Goal: Information Seeking & Learning: Find specific page/section

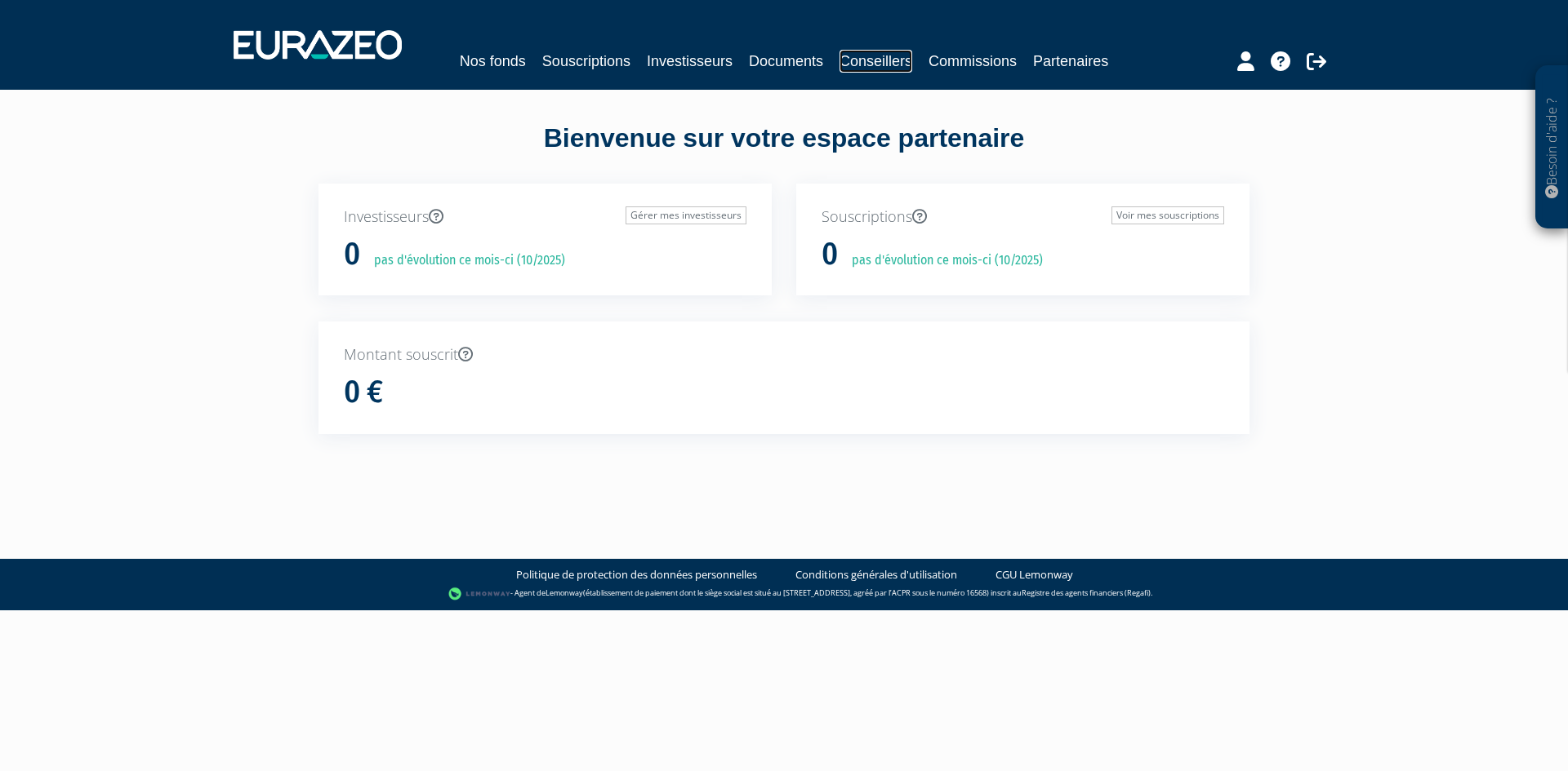
click at [868, 57] on link "Conseillers" at bounding box center [876, 61] width 73 height 23
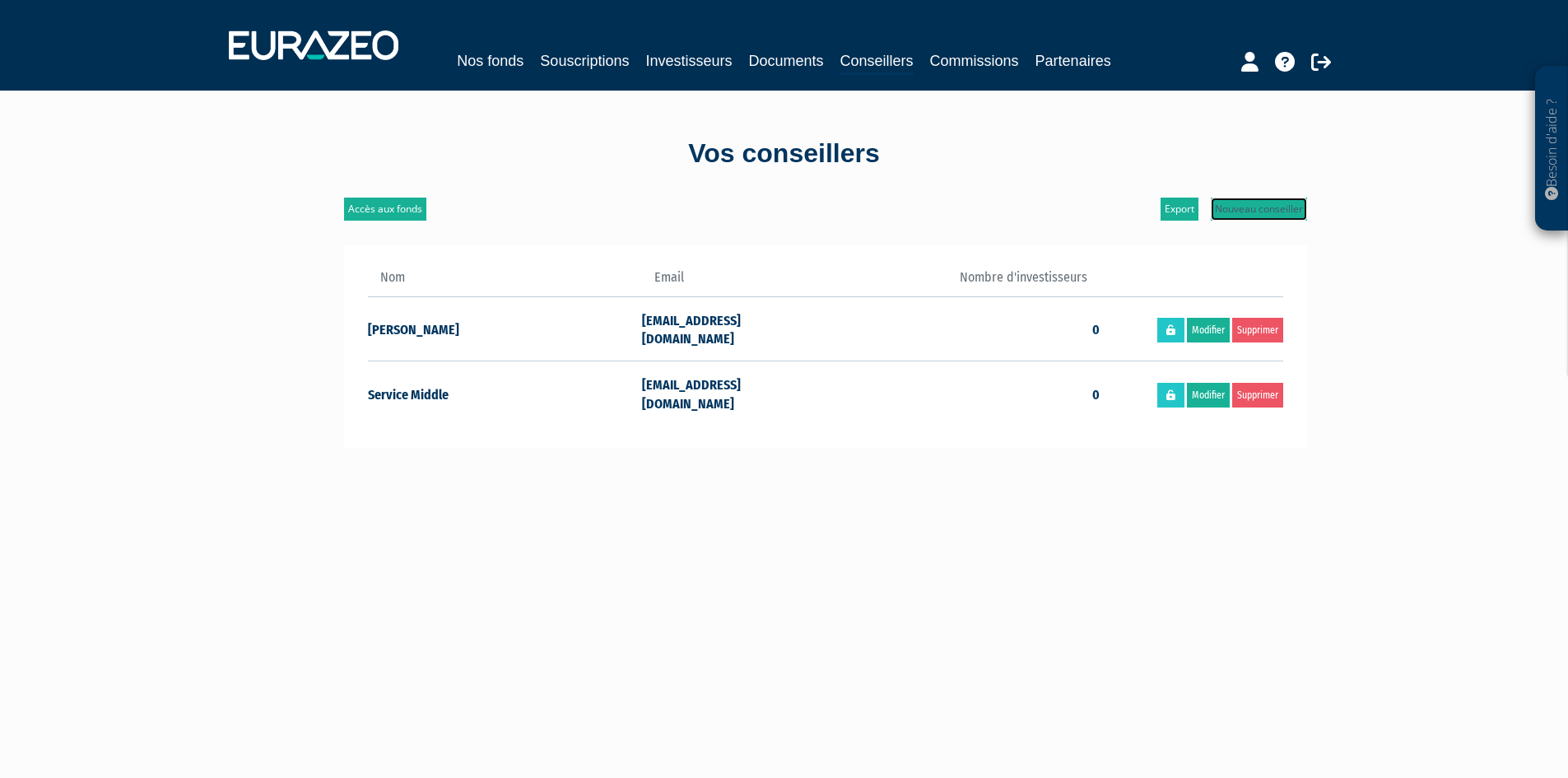
click at [1273, 212] on link "Nouveau conseiller" at bounding box center [1258, 209] width 96 height 23
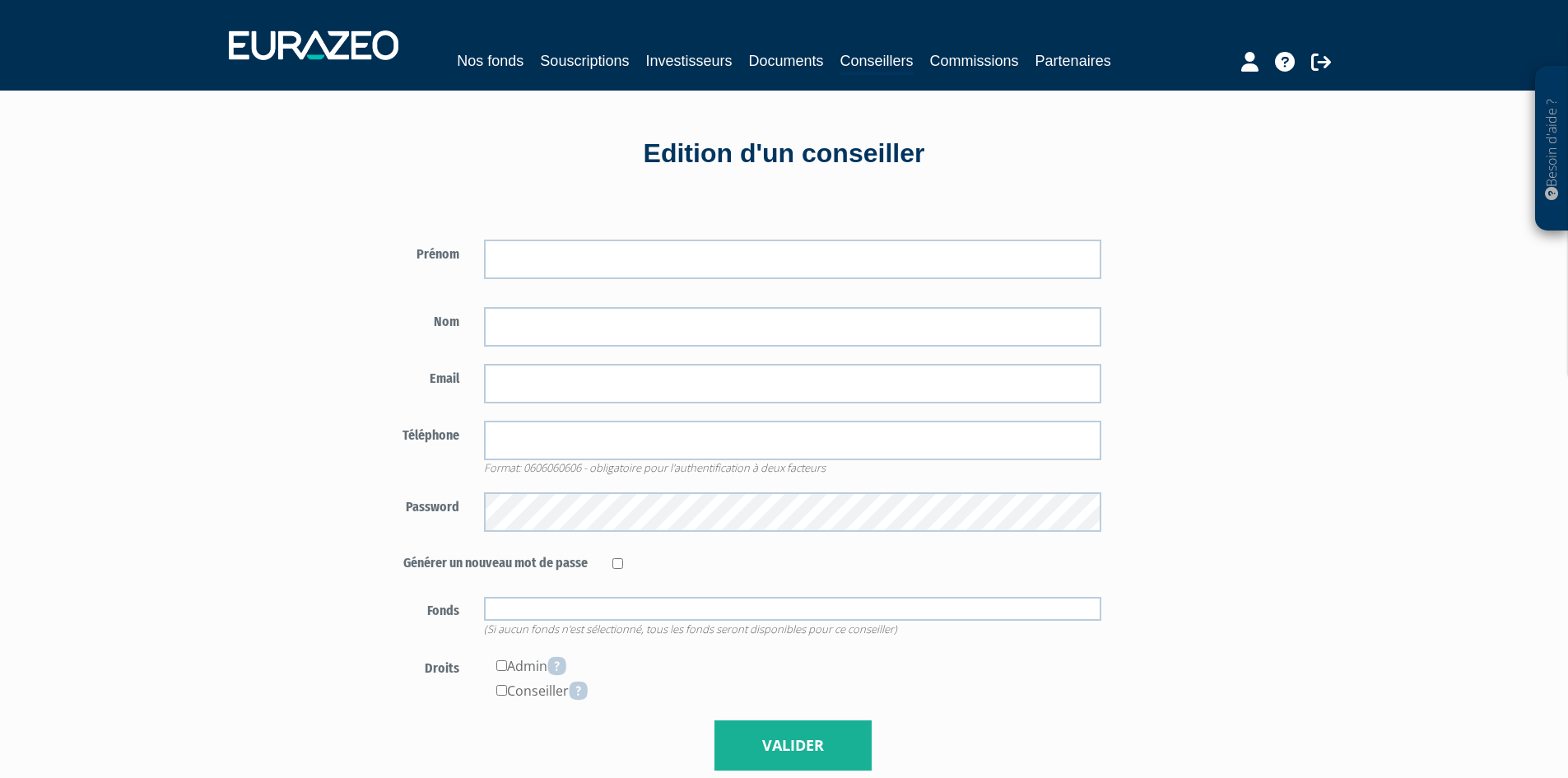
click at [684, 616] on input "text" at bounding box center [792, 609] width 617 height 24
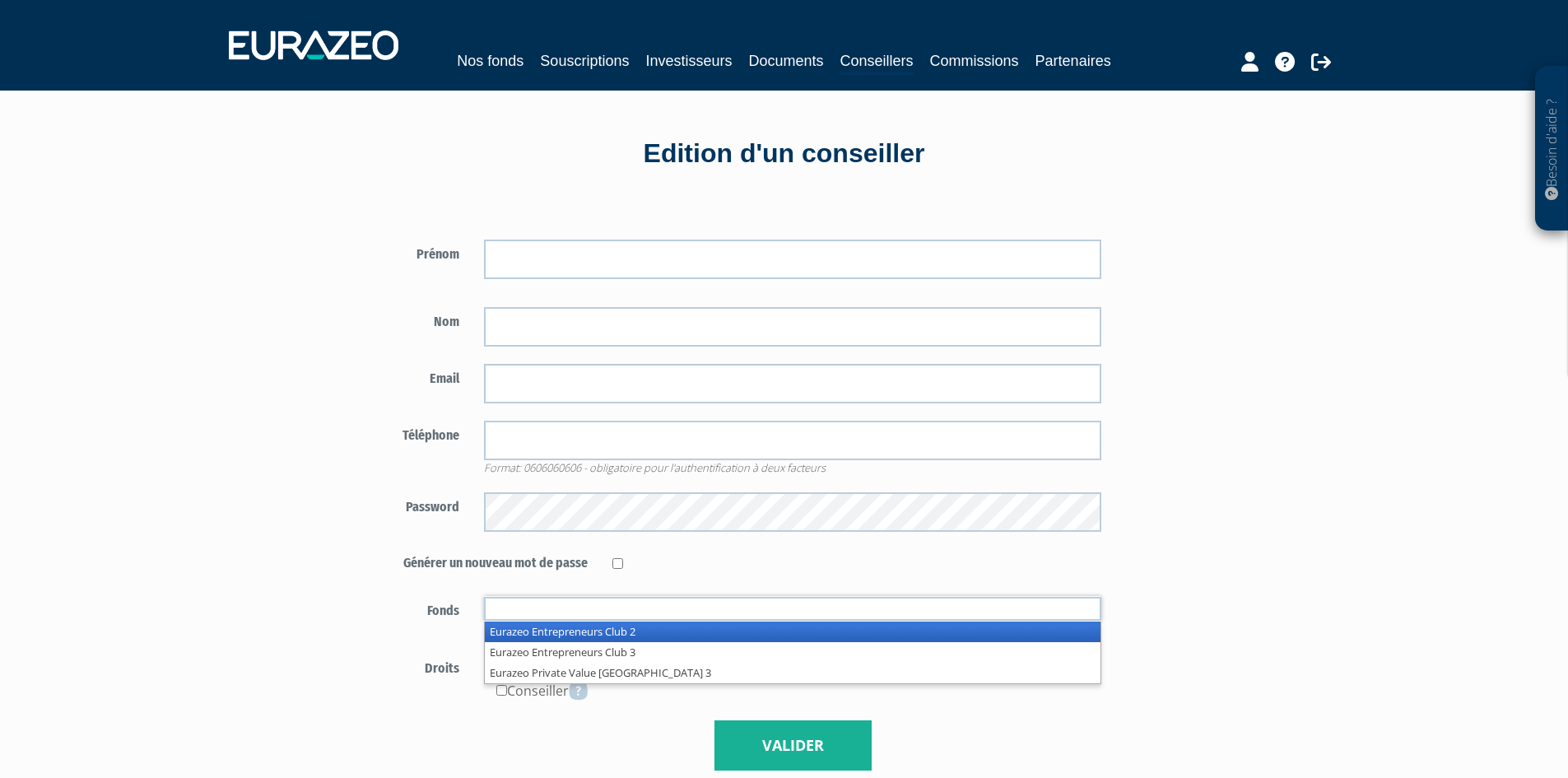
click at [684, 616] on input "text" at bounding box center [792, 609] width 617 height 24
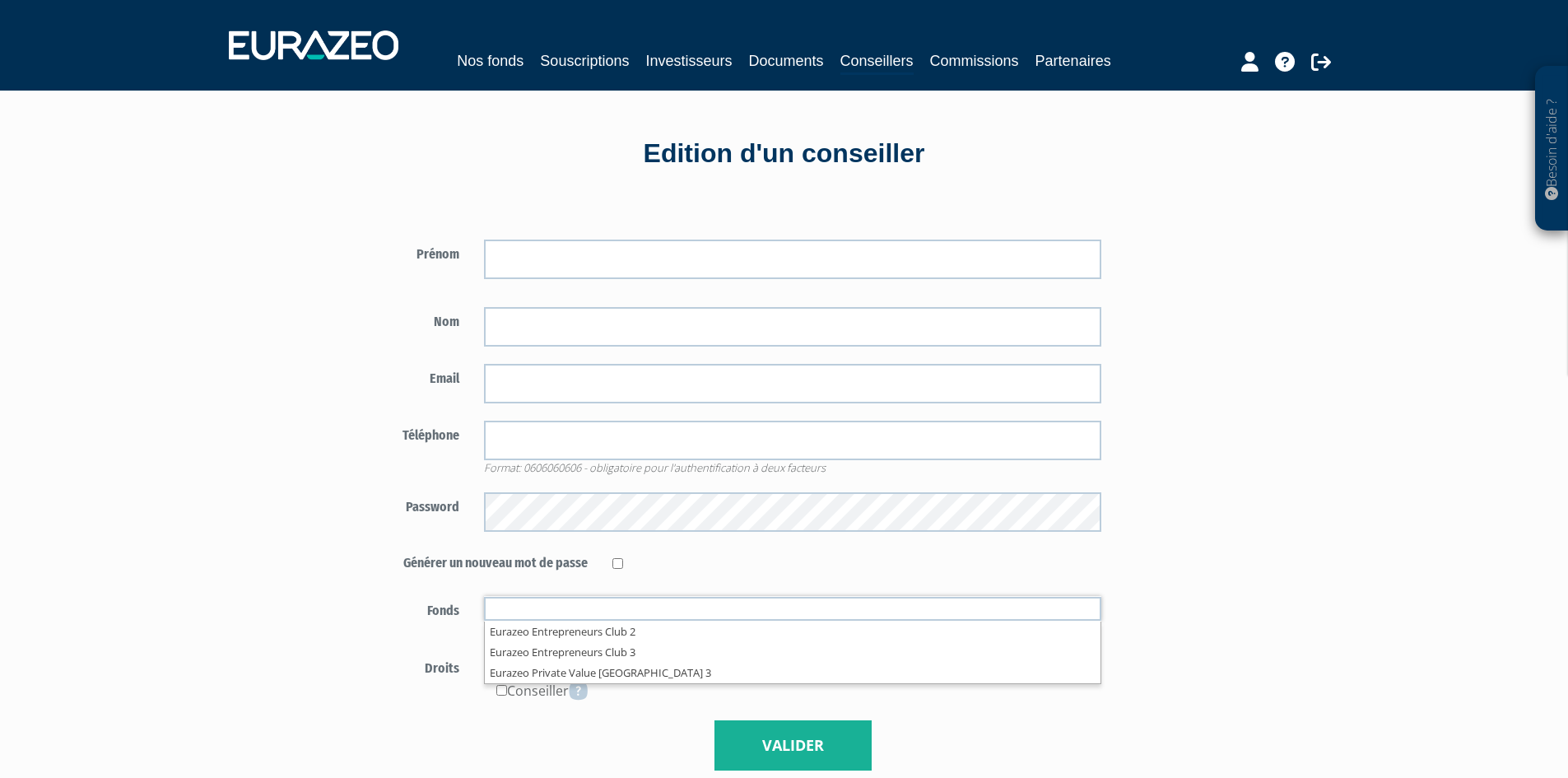
type input "Fonds autorisés"
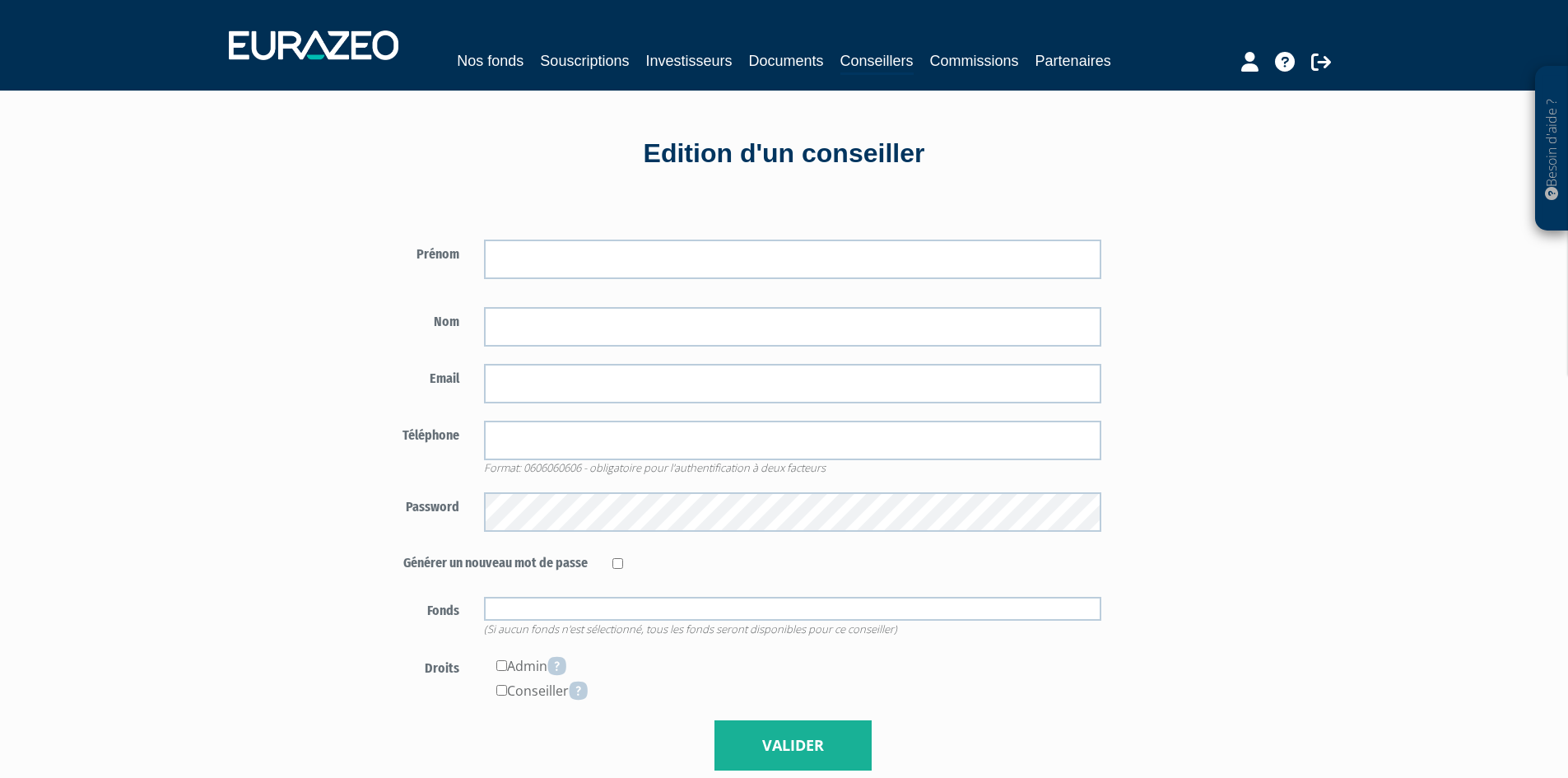
click at [673, 597] on li at bounding box center [792, 609] width 617 height 26
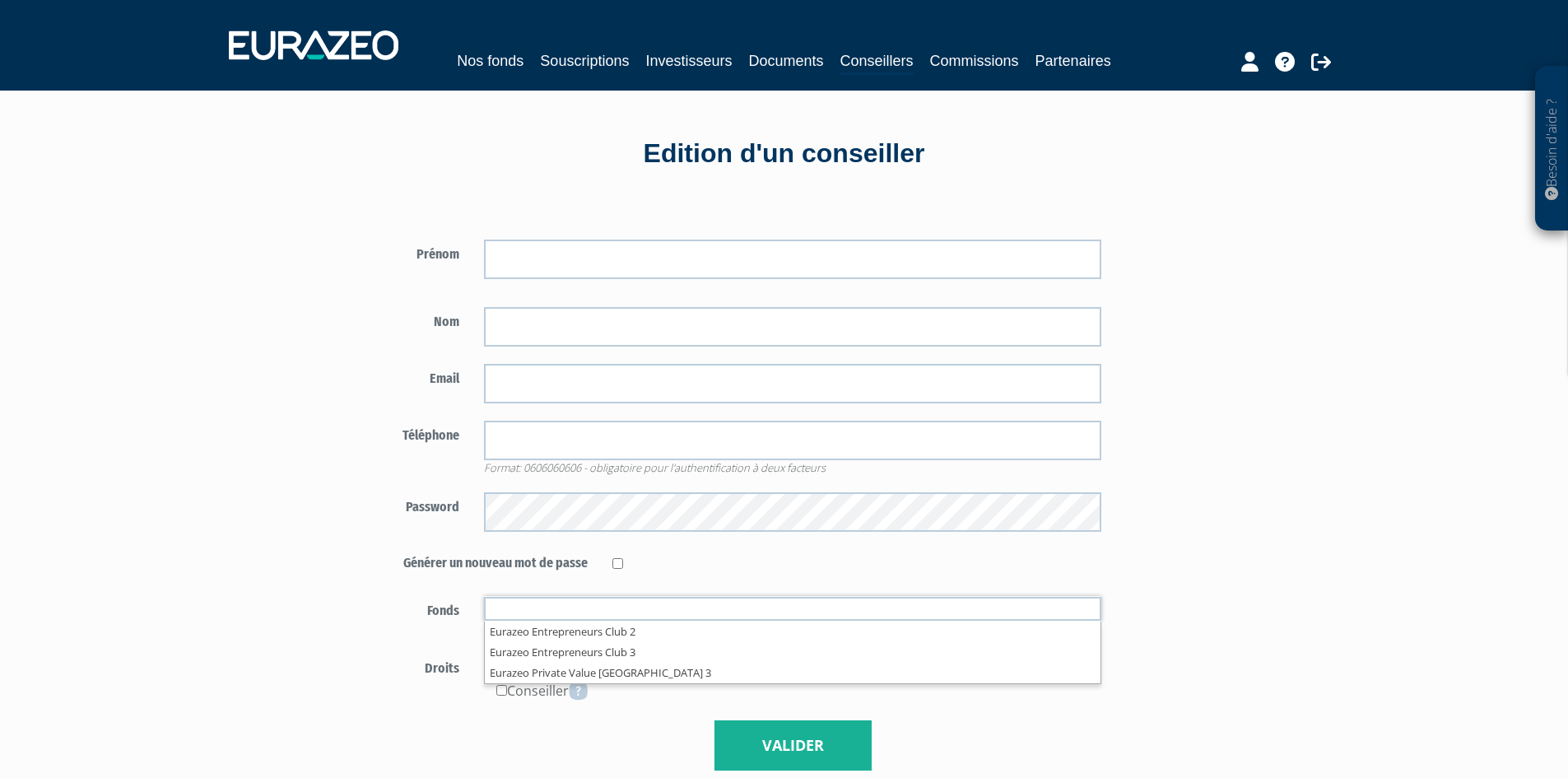
type input "Fonds autorisés"
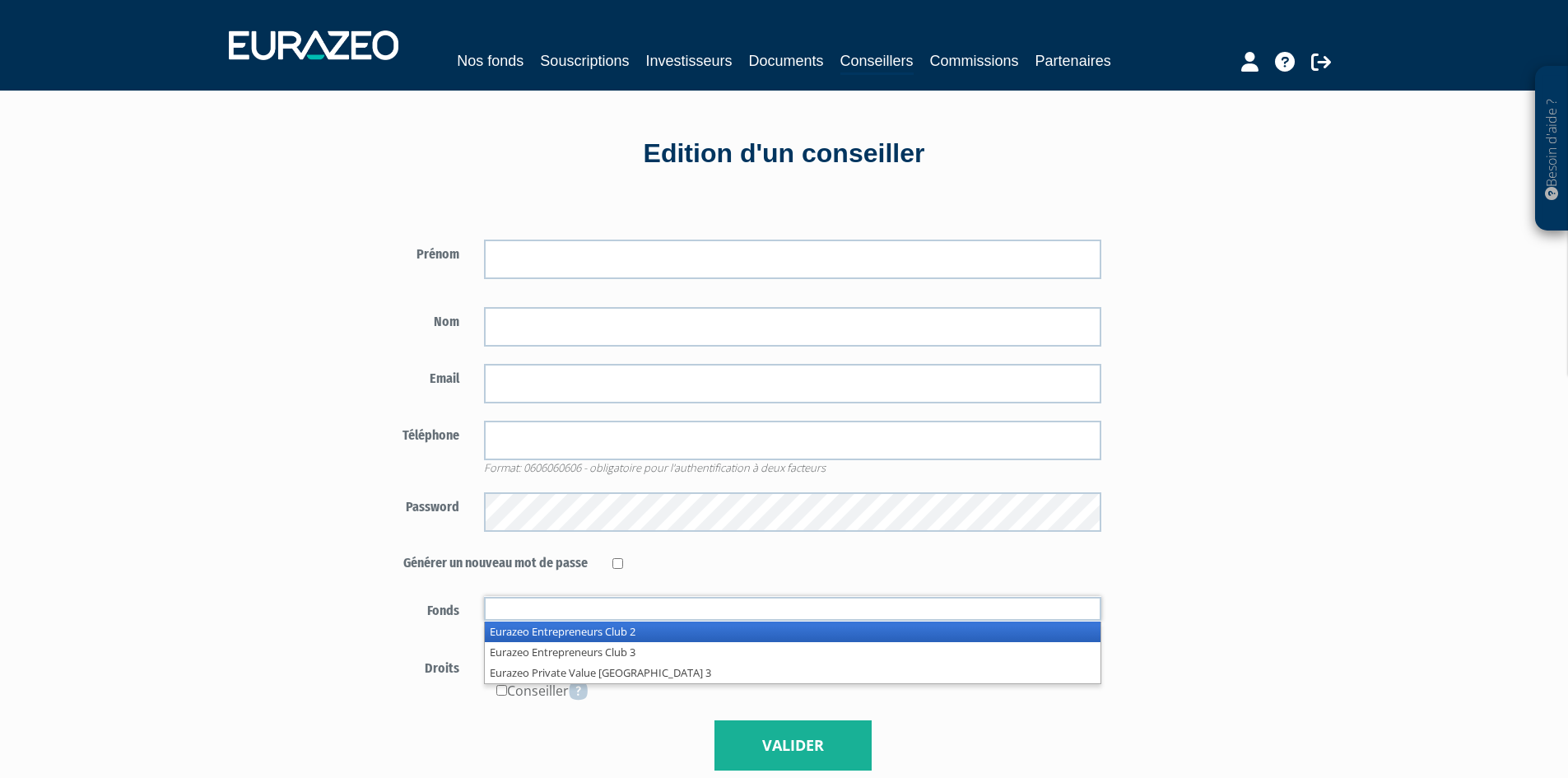
click at [615, 609] on input "text" at bounding box center [792, 609] width 617 height 24
click at [628, 600] on input "text" at bounding box center [792, 609] width 617 height 24
type input "Fonds autorisés"
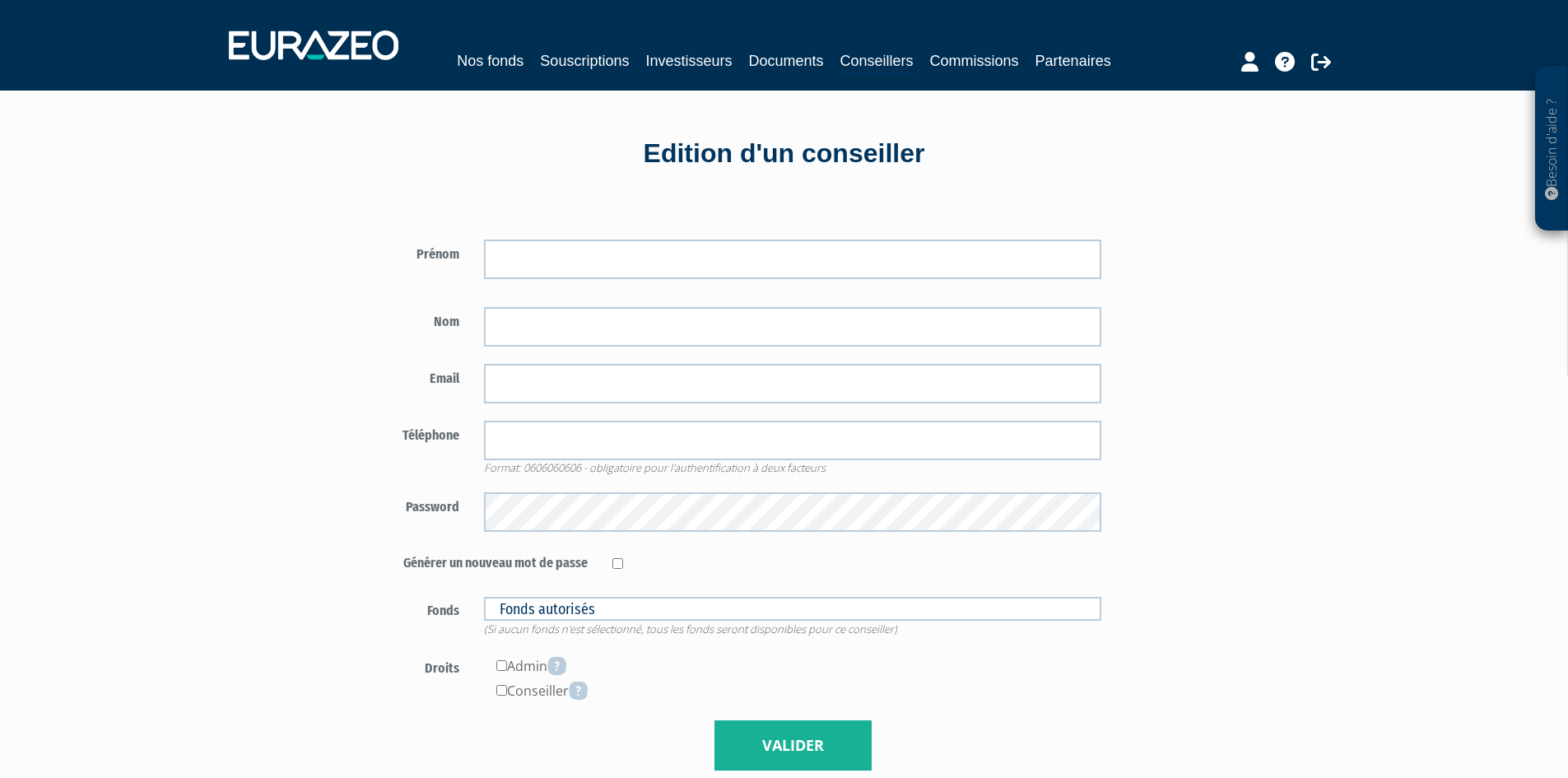
click at [1172, 573] on div "Prénom Nom" at bounding box center [826, 497] width 964 height 598
click at [201, 698] on div "Besoin d'aide ? × J'ai besoin d'aide Si vous avez une question à propos du fonc…" at bounding box center [784, 514] width 1568 height 1029
click at [234, 497] on div "Besoin d'aide ? × J'ai besoin d'aide Si vous avez une question à propos du fonc…" at bounding box center [784, 514] width 1568 height 1029
click at [509, 59] on link "Nos fonds" at bounding box center [490, 60] width 67 height 23
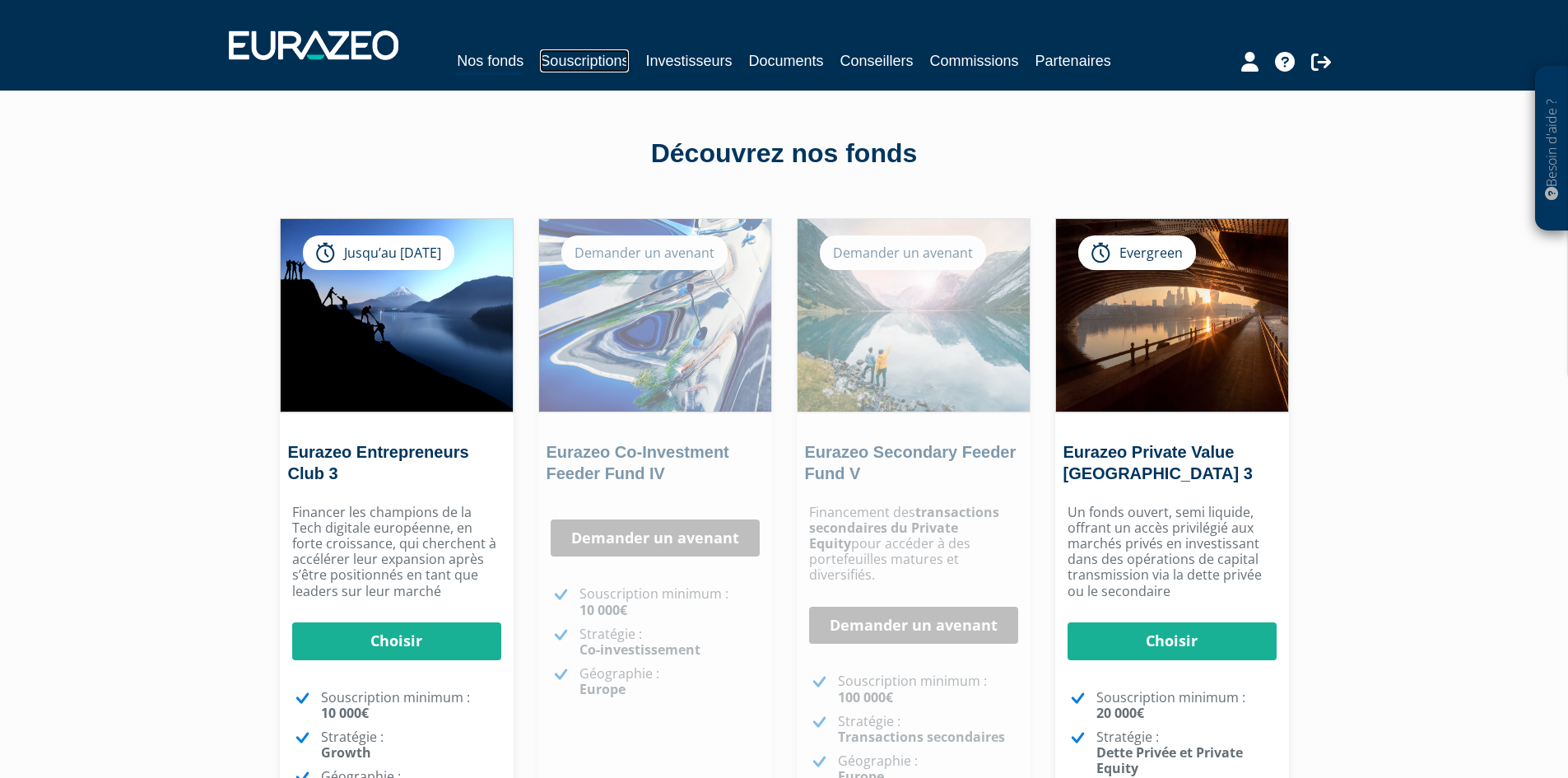
click at [589, 59] on link "Souscriptions" at bounding box center [584, 60] width 89 height 23
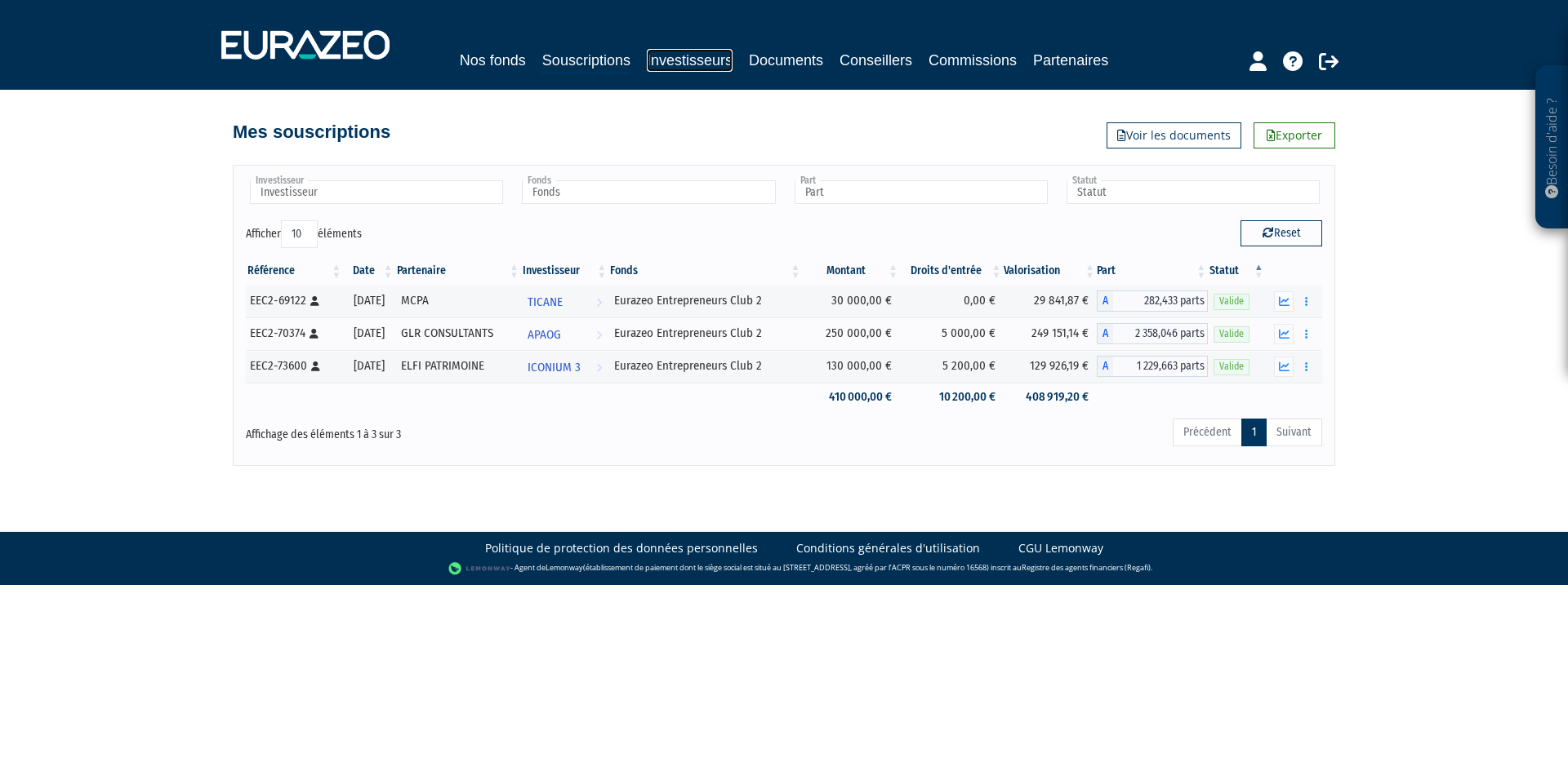
click at [707, 58] on link "Investisseurs" at bounding box center [690, 60] width 85 height 23
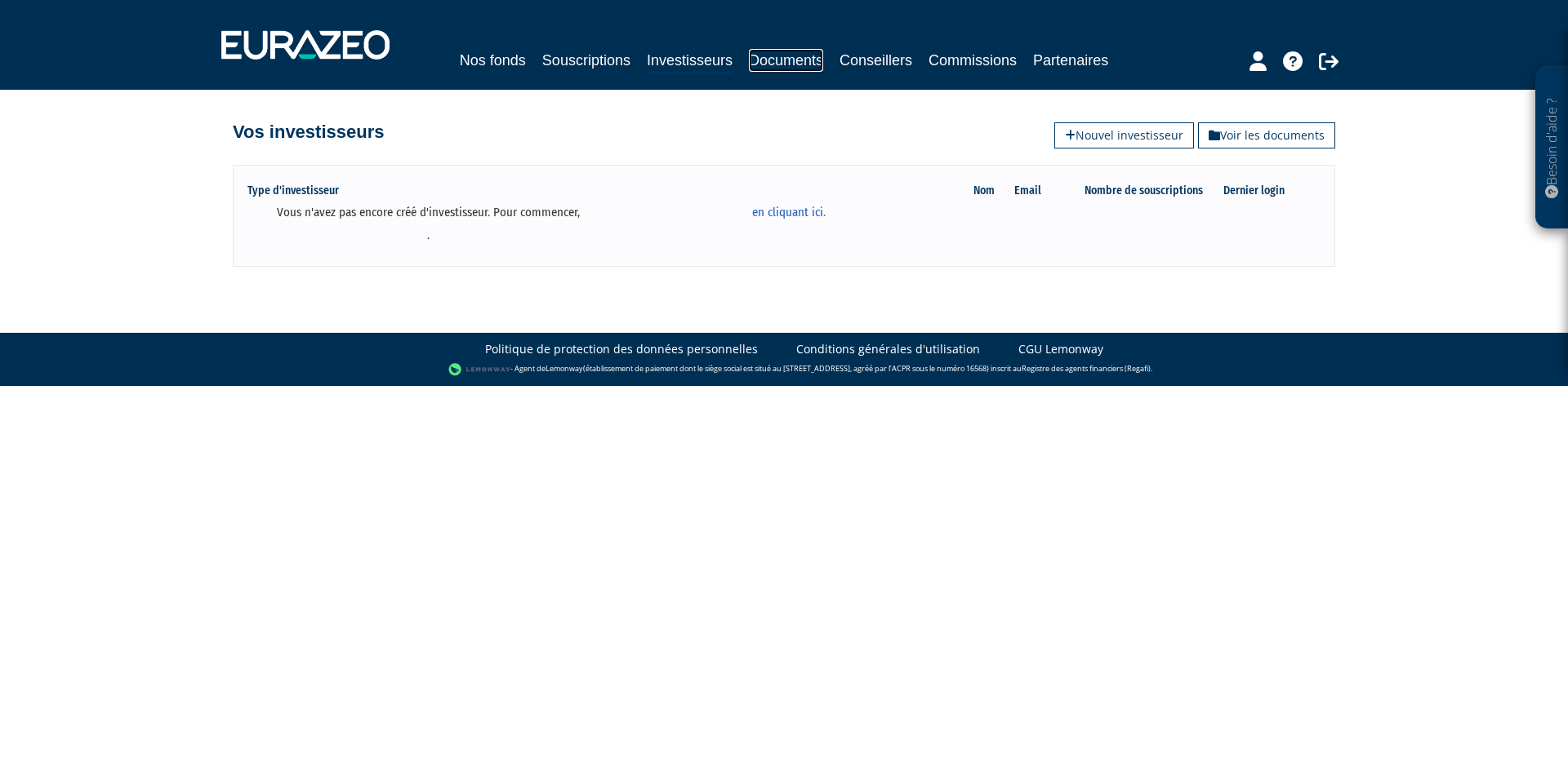
click at [791, 61] on link "Documents" at bounding box center [786, 60] width 74 height 23
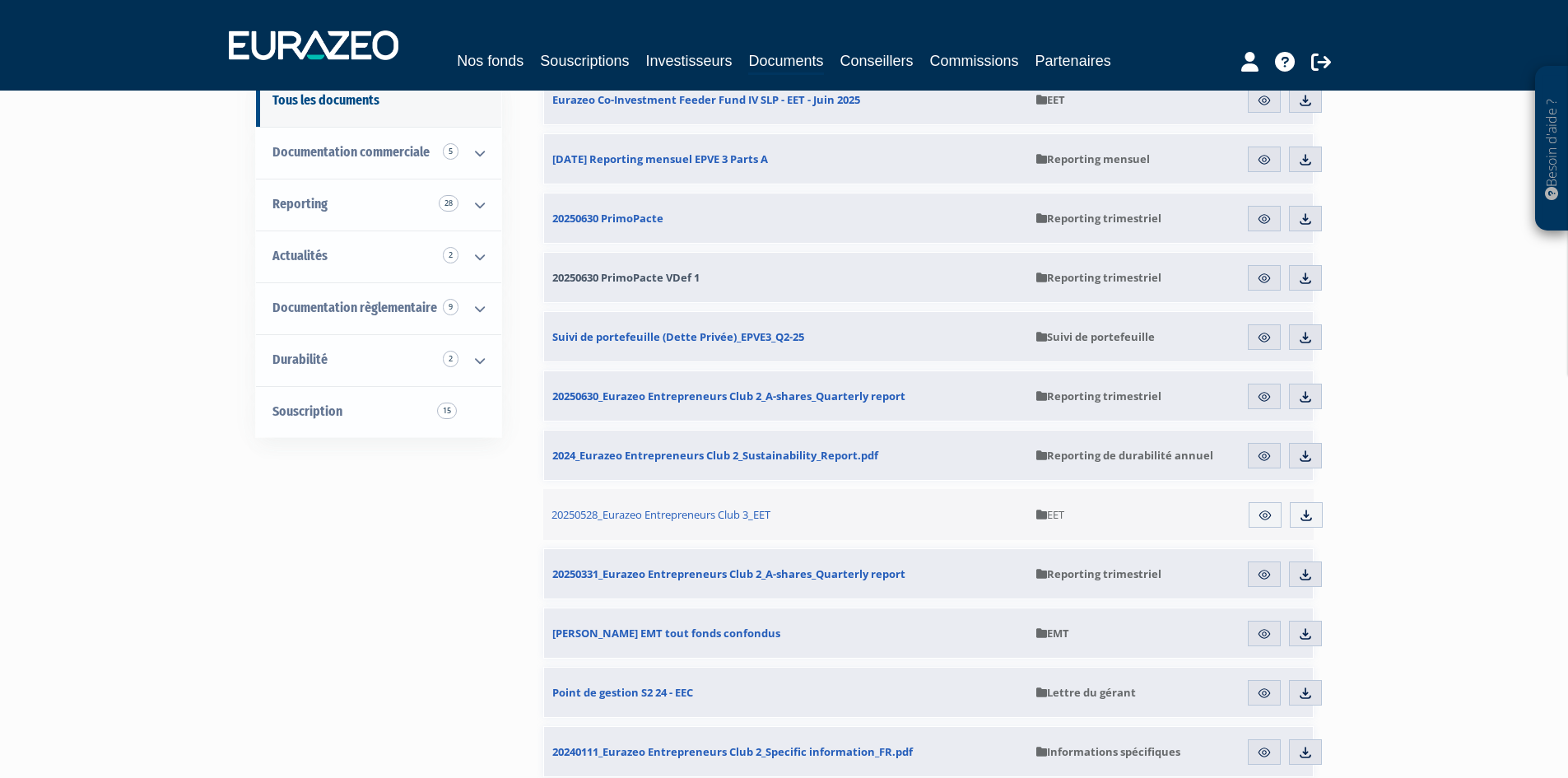
scroll to position [247, 0]
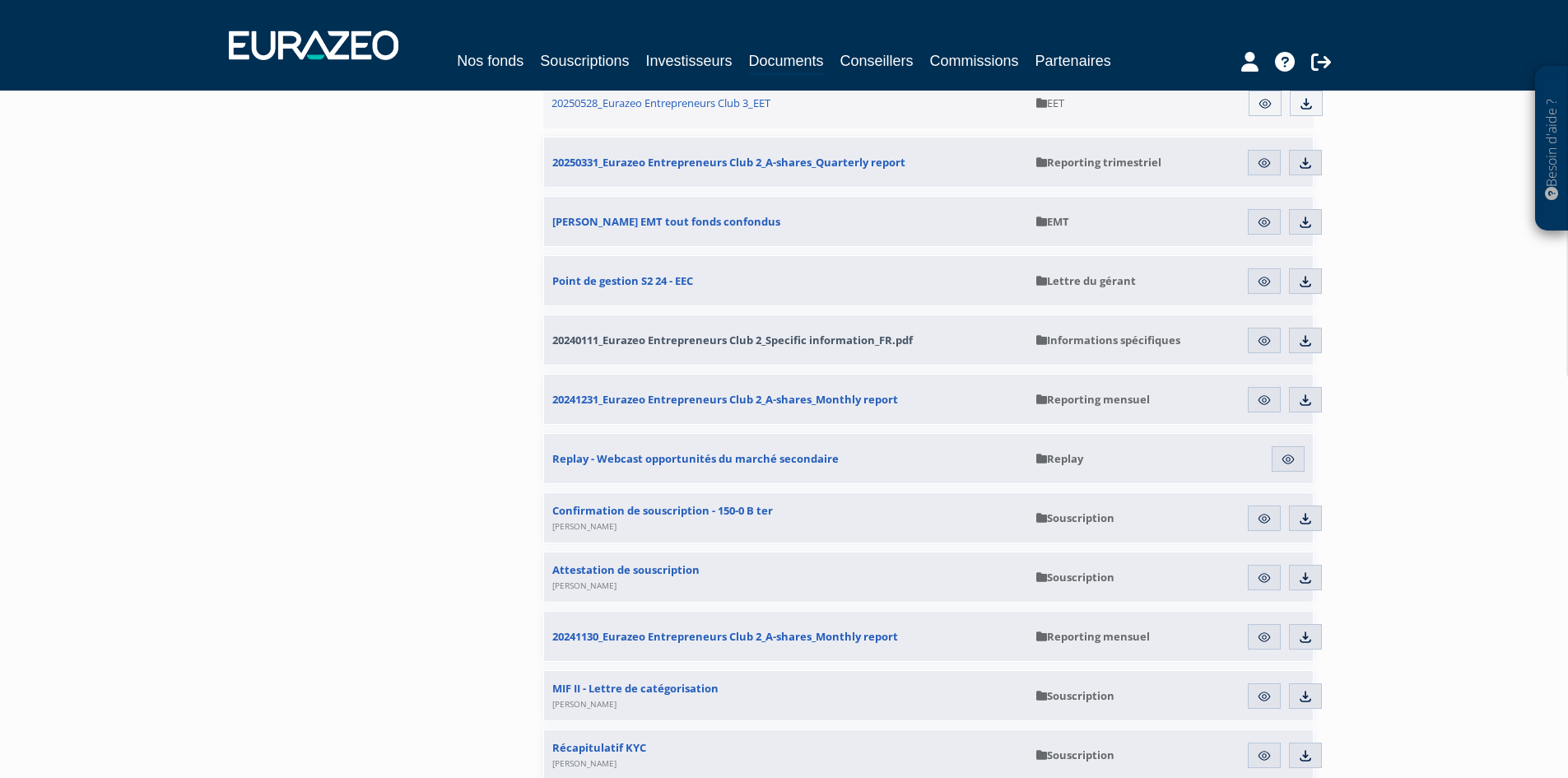
scroll to position [0, 0]
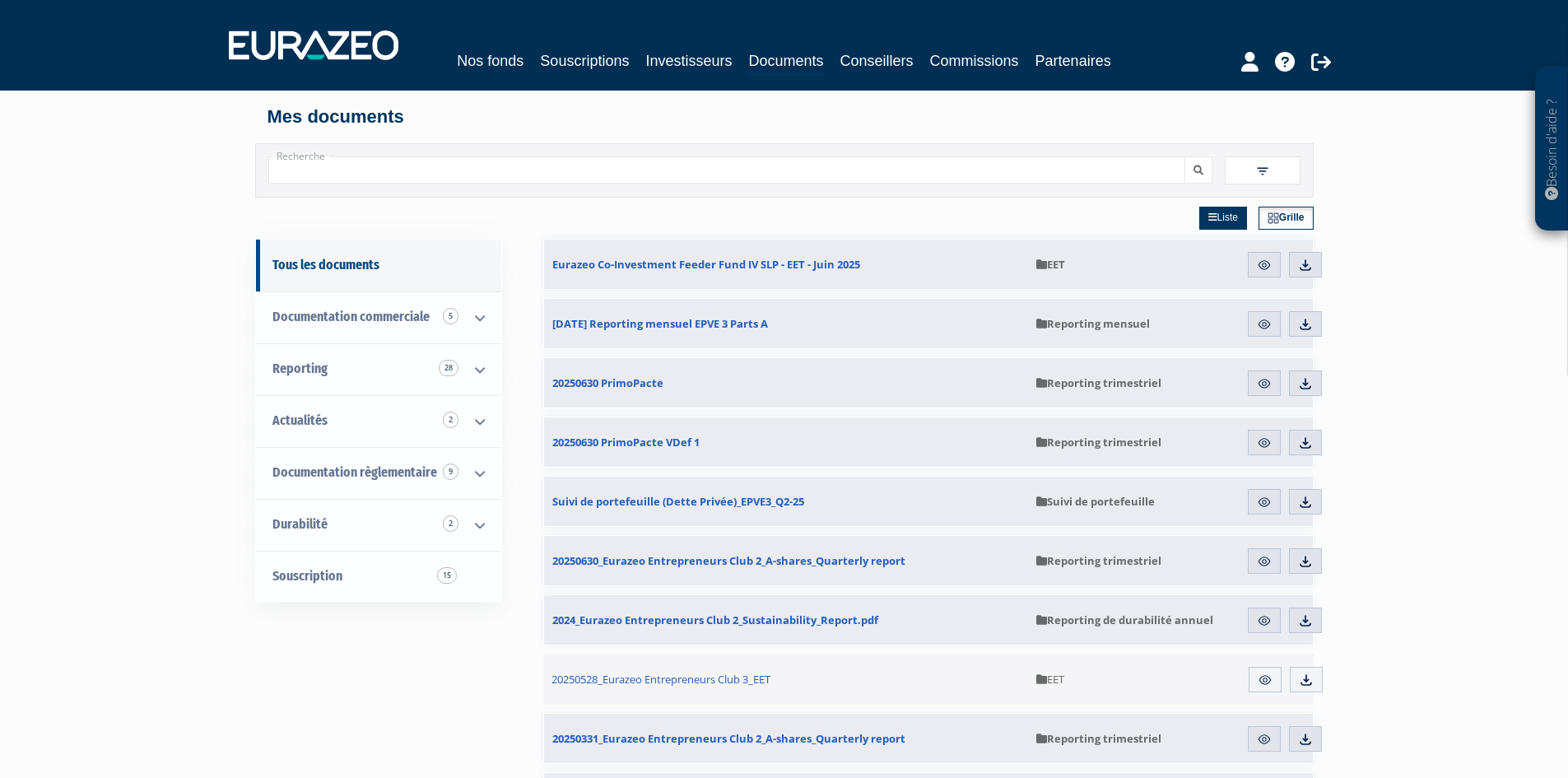
click at [317, 169] on input "Recherche" at bounding box center [726, 170] width 917 height 27
type input "eurazeo ambition"
click at [1184, 157] on button "submit" at bounding box center [1198, 170] width 28 height 27
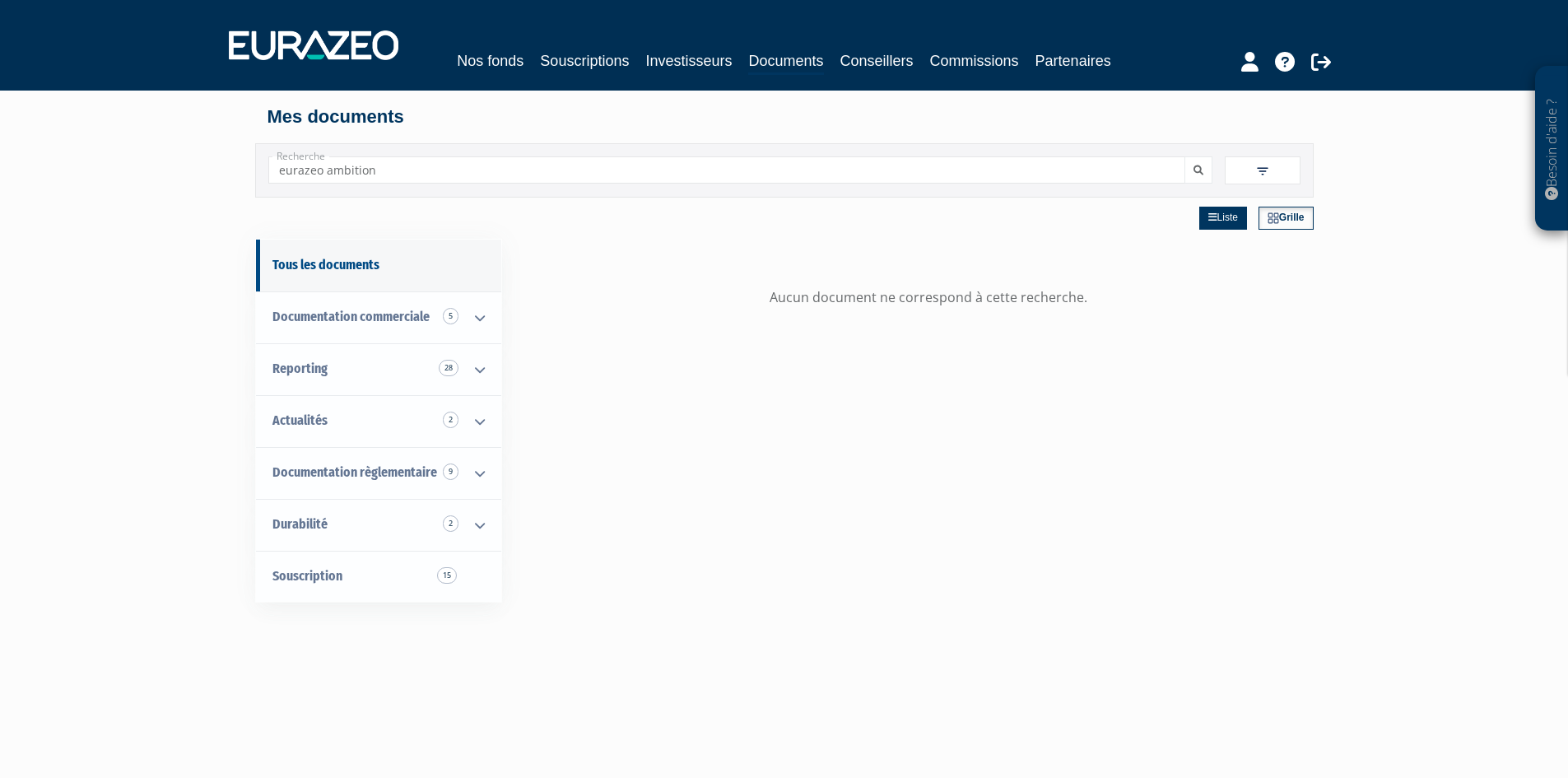
drag, startPoint x: 162, startPoint y: 514, endPoint x: 150, endPoint y: 506, distance: 14.4
click at [158, 510] on div "Besoin d'aide ? × J'ai besoin d'aide Si vous avez une question à propos du fonc…" at bounding box center [784, 516] width 1568 height 1033
click at [483, 63] on link "Nos fonds" at bounding box center [490, 60] width 67 height 23
